Goal: Find specific page/section

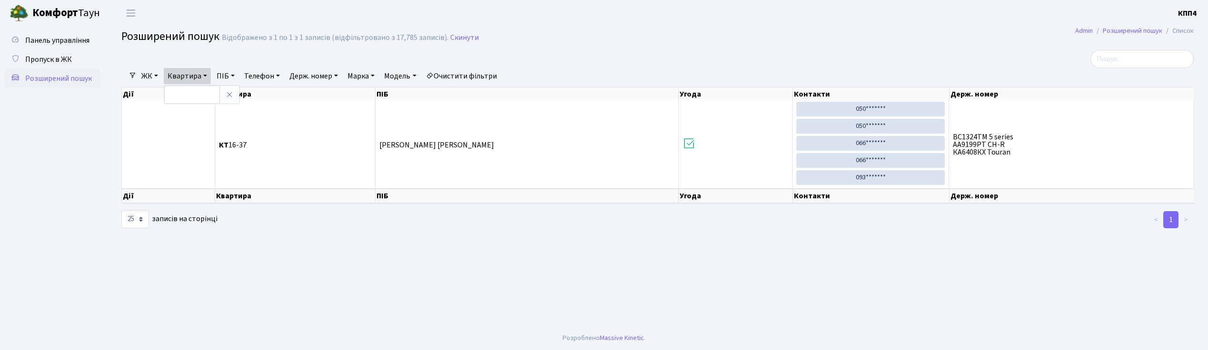
select select "25"
drag, startPoint x: 0, startPoint y: 0, endPoint x: 233, endPoint y: 100, distance: 253.6
click at [233, 100] on link at bounding box center [229, 95] width 20 height 18
